Goal: Transaction & Acquisition: Purchase product/service

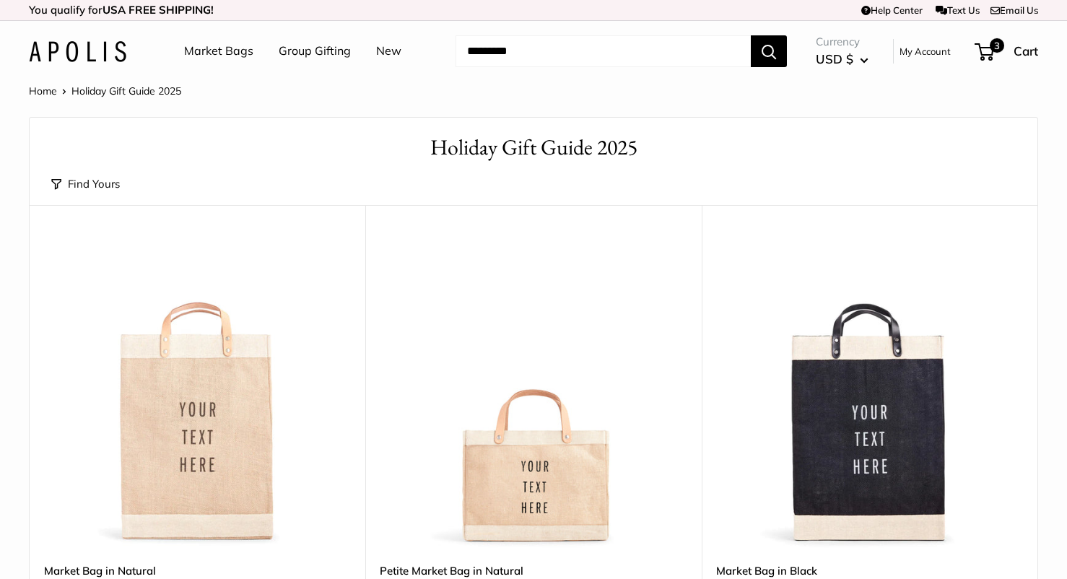
click at [664, 38] on input "Search..." at bounding box center [603, 51] width 295 height 32
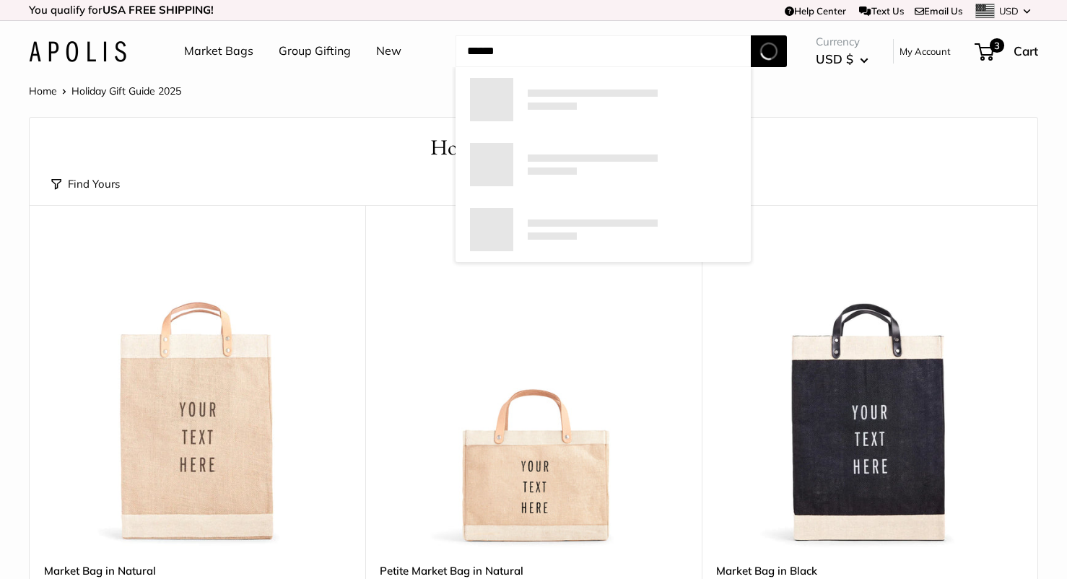
type input "******"
click at [751, 35] on button "Search" at bounding box center [769, 51] width 36 height 32
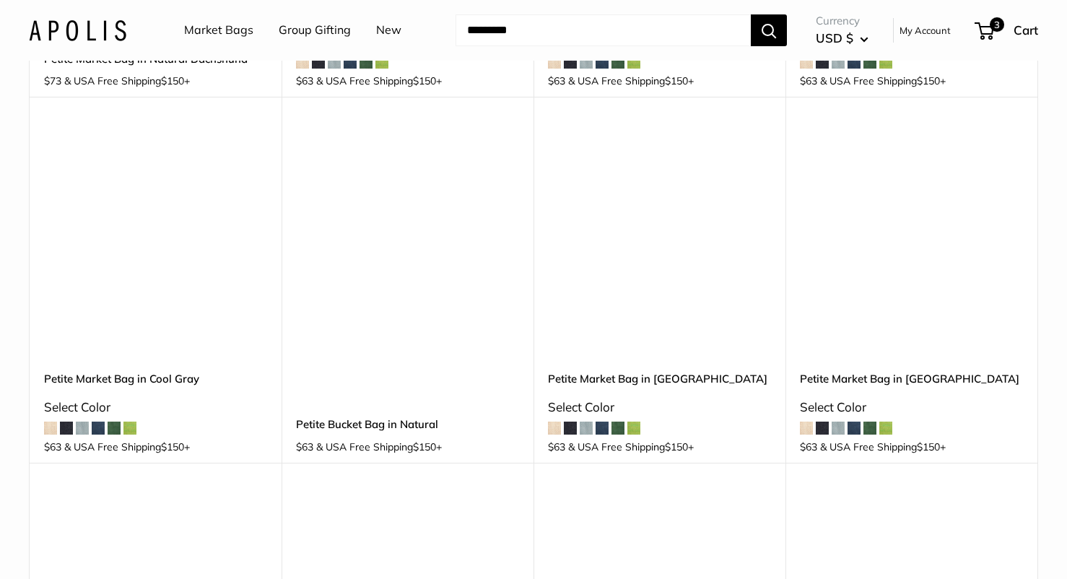
scroll to position [526, 0]
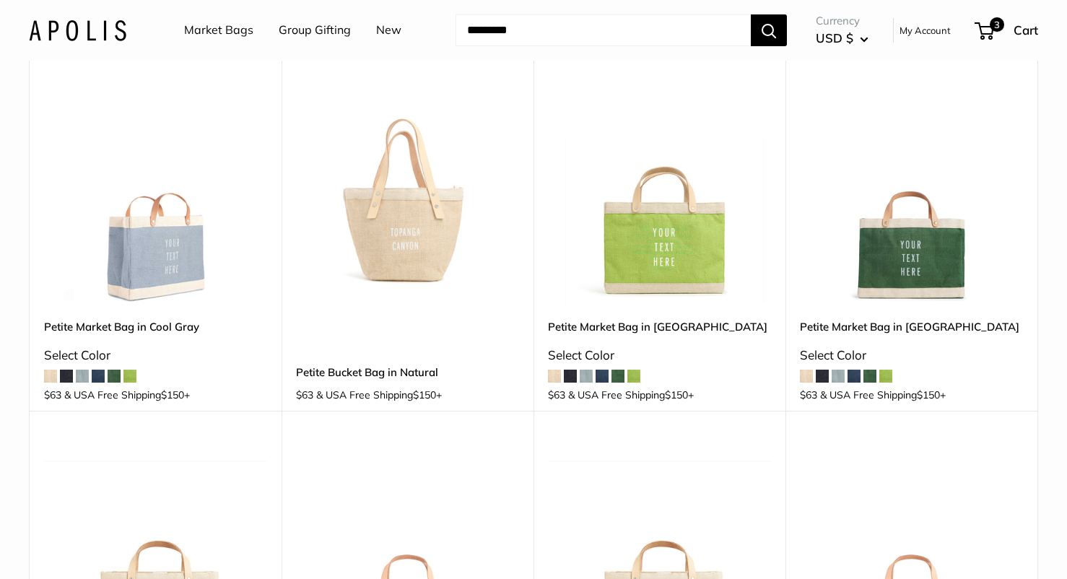
click at [0, 0] on img at bounding box center [0, 0] width 0 height 0
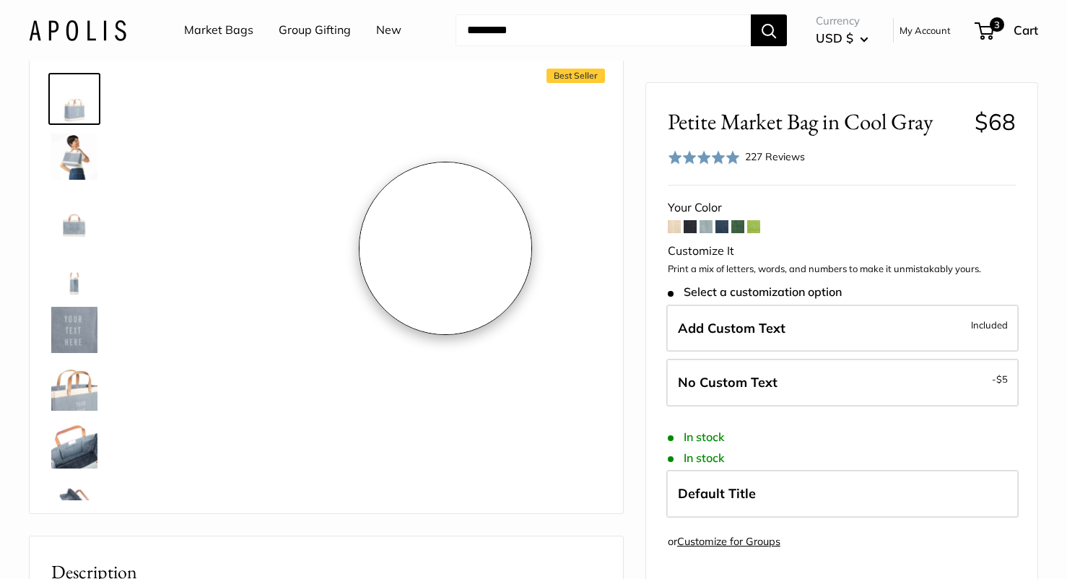
scroll to position [67, 0]
